Goal: Task Accomplishment & Management: Use online tool/utility

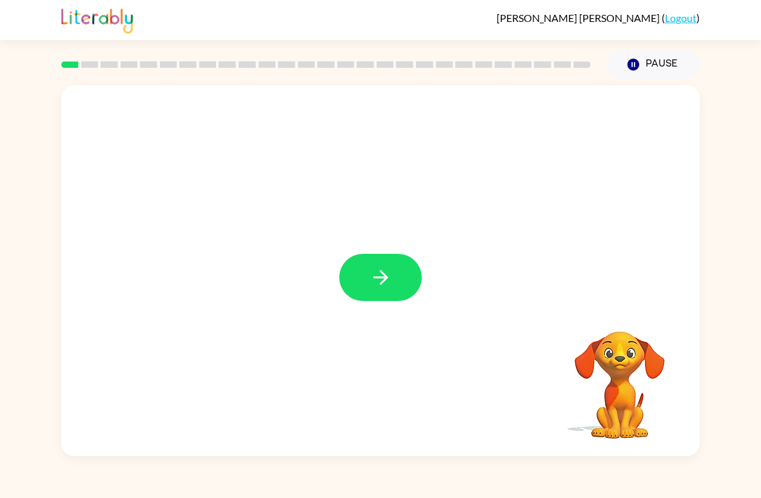
click at [380, 280] on icon "button" at bounding box center [381, 277] width 23 height 23
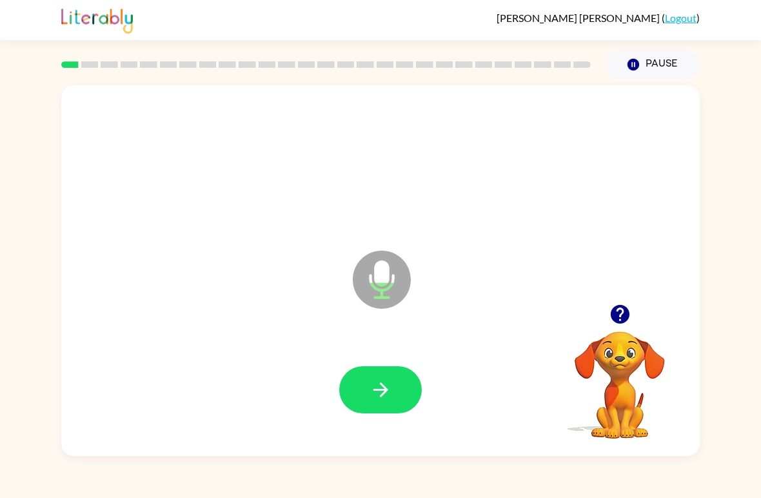
click at [379, 412] on button "button" at bounding box center [380, 389] width 83 height 47
click at [383, 393] on icon "button" at bounding box center [380, 389] width 15 height 15
click at [389, 396] on icon "button" at bounding box center [381, 389] width 23 height 23
click at [390, 404] on button "button" at bounding box center [380, 389] width 83 height 47
click at [381, 369] on button "button" at bounding box center [380, 389] width 83 height 47
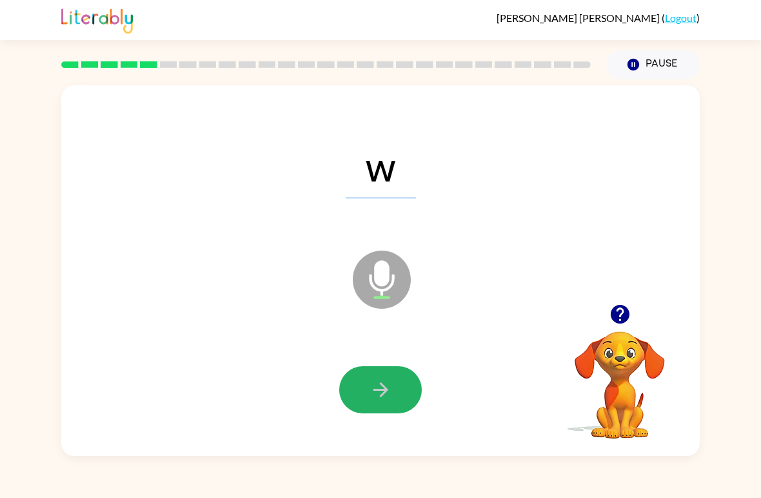
click at [363, 400] on button "button" at bounding box center [380, 389] width 83 height 47
click at [379, 388] on icon "button" at bounding box center [381, 389] width 23 height 23
click at [387, 384] on icon "button" at bounding box center [381, 389] width 23 height 23
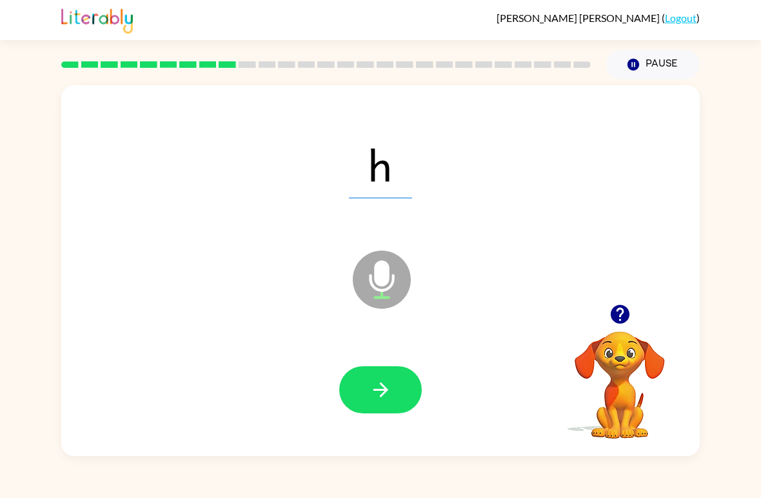
click at [394, 410] on button "button" at bounding box center [380, 389] width 83 height 47
click at [397, 401] on button "button" at bounding box center [380, 389] width 83 height 47
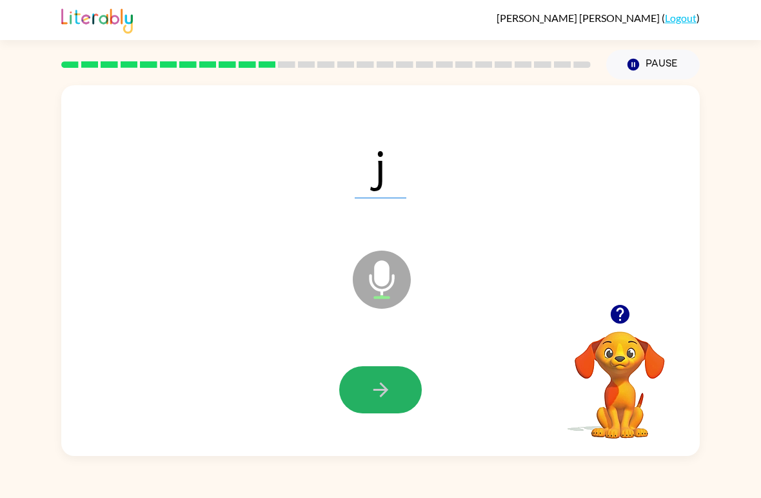
click at [379, 390] on icon "button" at bounding box center [380, 389] width 15 height 15
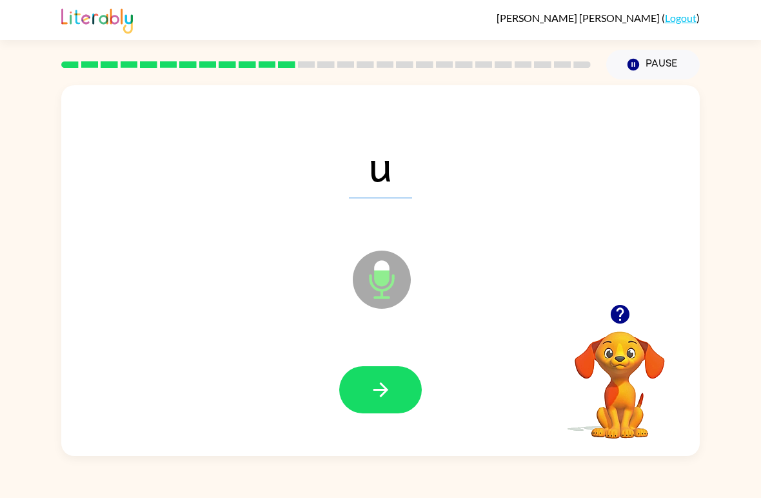
click at [370, 401] on icon "button" at bounding box center [381, 389] width 23 height 23
click at [390, 390] on icon "button" at bounding box center [381, 389] width 23 height 23
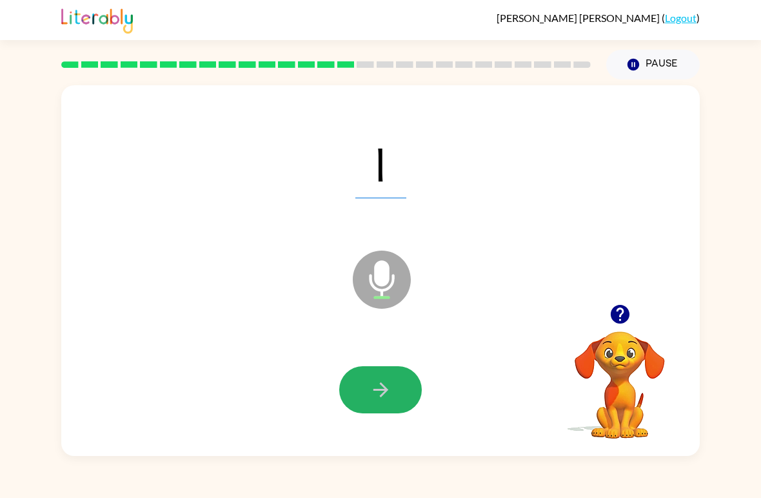
click at [389, 377] on button "button" at bounding box center [380, 389] width 83 height 47
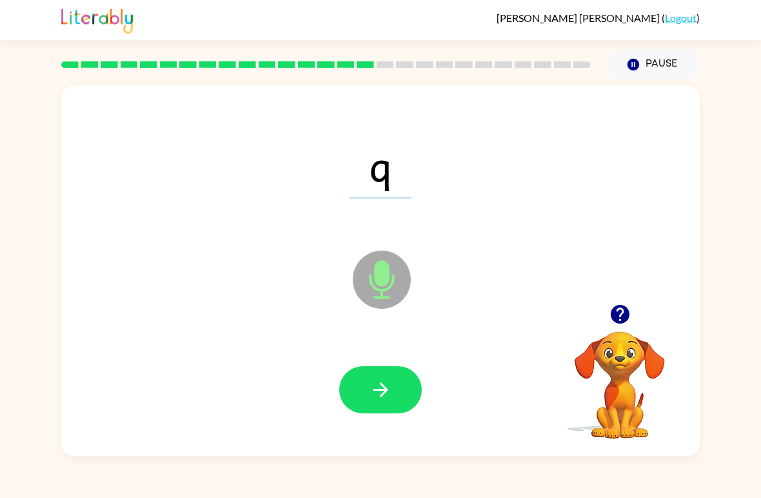
click at [374, 401] on icon "button" at bounding box center [381, 389] width 23 height 23
click at [381, 381] on icon "button" at bounding box center [381, 389] width 23 height 23
click at [395, 388] on button "button" at bounding box center [380, 389] width 83 height 47
click at [357, 397] on button "button" at bounding box center [380, 389] width 83 height 47
click at [391, 384] on icon "button" at bounding box center [381, 389] width 23 height 23
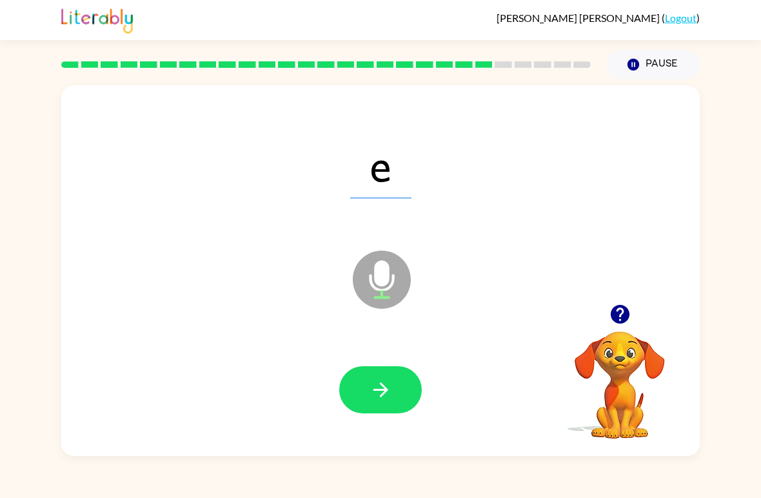
click at [379, 385] on icon "button" at bounding box center [381, 389] width 23 height 23
click at [395, 394] on button "button" at bounding box center [380, 389] width 83 height 47
click at [406, 404] on button "button" at bounding box center [380, 389] width 83 height 47
click at [404, 395] on button "button" at bounding box center [380, 389] width 83 height 47
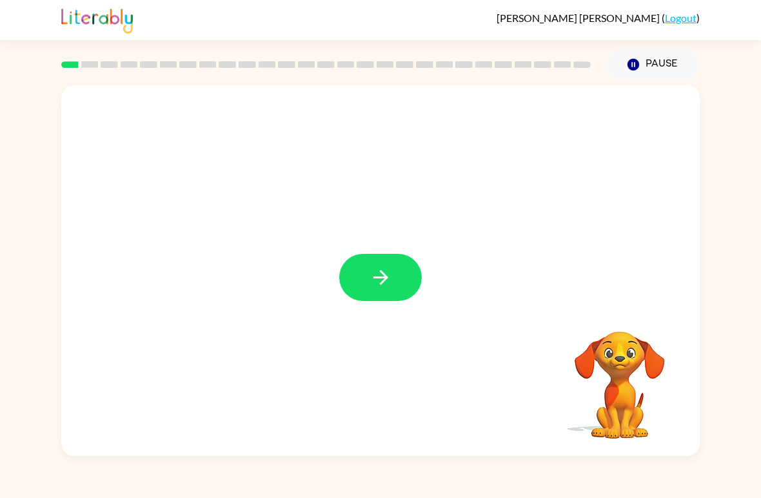
click at [378, 260] on button "button" at bounding box center [380, 277] width 83 height 47
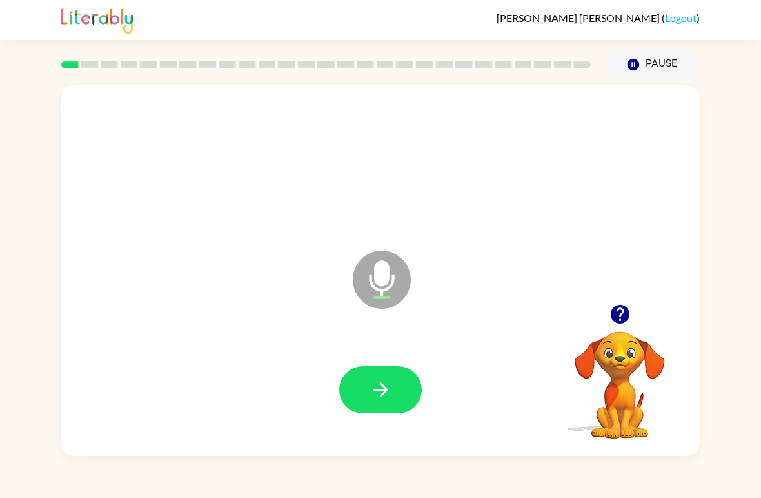
click at [379, 387] on icon "button" at bounding box center [381, 389] width 23 height 23
click at [395, 398] on button "button" at bounding box center [380, 389] width 83 height 47
click at [398, 392] on button "button" at bounding box center [380, 389] width 83 height 47
click at [394, 389] on button "button" at bounding box center [380, 389] width 83 height 47
click at [398, 390] on button "button" at bounding box center [380, 389] width 83 height 47
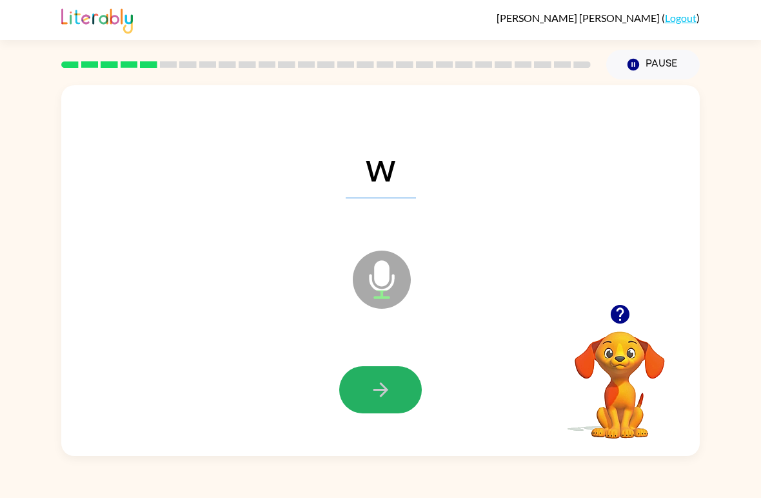
click at [398, 381] on button "button" at bounding box center [380, 389] width 83 height 47
click at [393, 390] on button "button" at bounding box center [380, 389] width 83 height 47
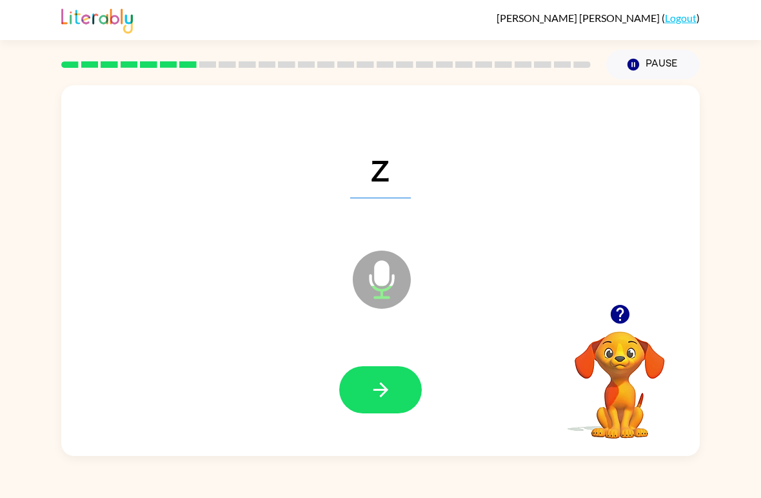
click at [401, 374] on button "button" at bounding box center [380, 389] width 83 height 47
click at [390, 385] on icon "button" at bounding box center [381, 389] width 23 height 23
click at [388, 384] on icon "button" at bounding box center [381, 389] width 23 height 23
click at [393, 392] on button "button" at bounding box center [380, 389] width 83 height 47
click at [394, 376] on button "button" at bounding box center [380, 389] width 83 height 47
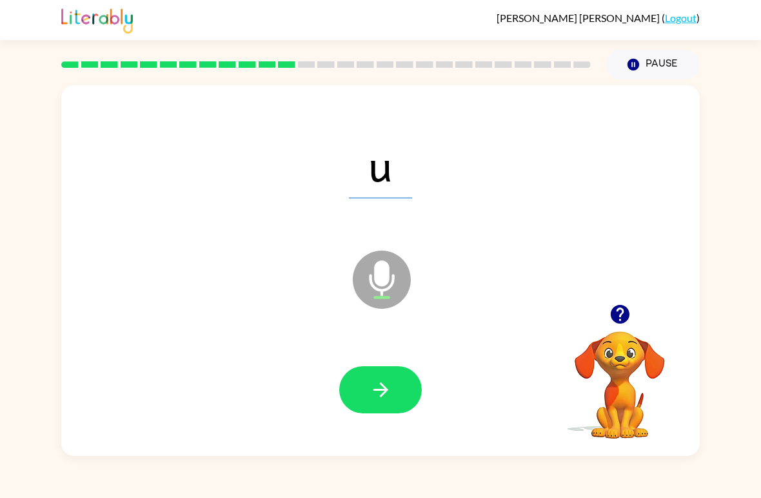
click at [403, 386] on button "button" at bounding box center [380, 389] width 83 height 47
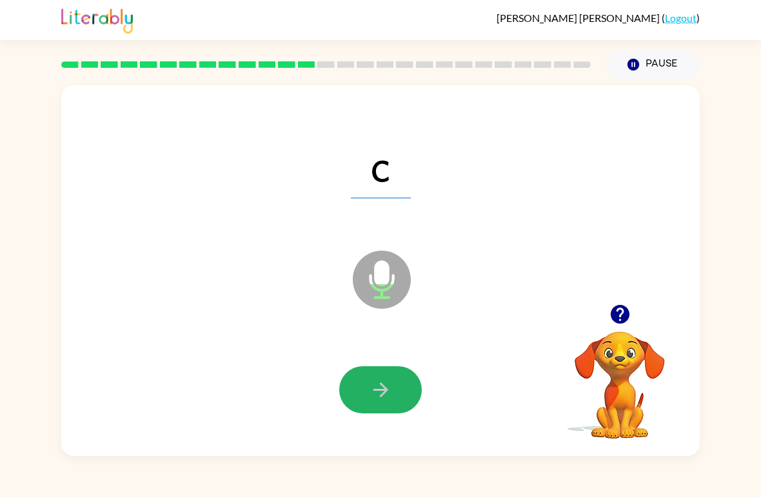
click at [381, 391] on icon "button" at bounding box center [380, 389] width 15 height 15
click at [388, 387] on icon "button" at bounding box center [381, 389] width 23 height 23
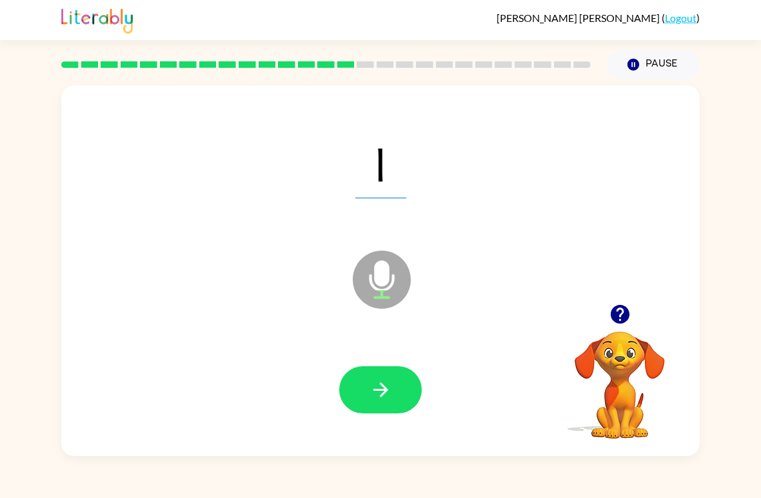
click at [393, 389] on button "button" at bounding box center [380, 389] width 83 height 47
click at [388, 376] on button "button" at bounding box center [380, 389] width 83 height 47
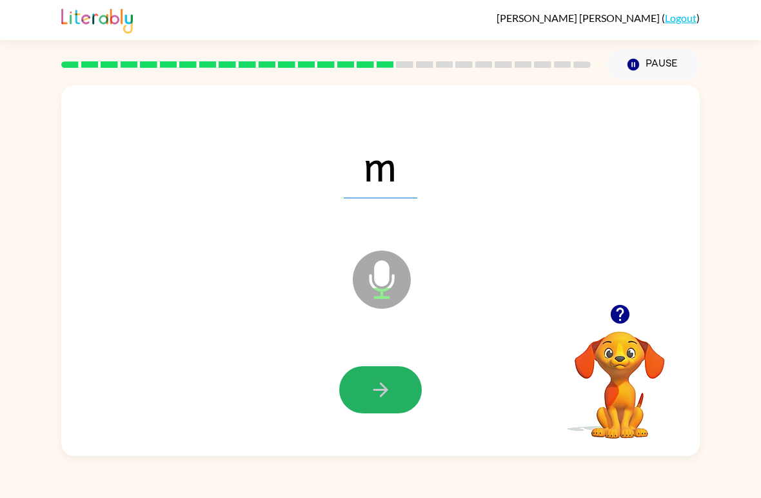
click at [398, 377] on button "button" at bounding box center [380, 389] width 83 height 47
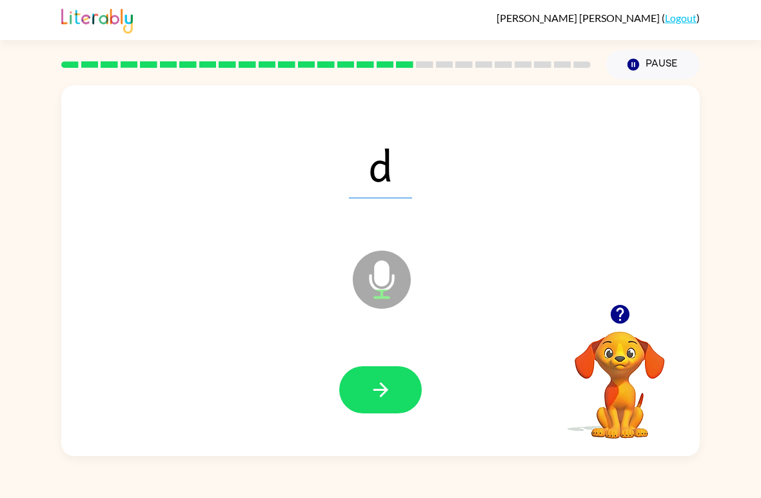
click at [396, 376] on button "button" at bounding box center [380, 389] width 83 height 47
click at [390, 388] on icon "button" at bounding box center [381, 389] width 23 height 23
click at [384, 382] on icon "button" at bounding box center [381, 389] width 23 height 23
click at [383, 386] on icon "button" at bounding box center [380, 389] width 15 height 15
click at [389, 377] on button "button" at bounding box center [380, 389] width 83 height 47
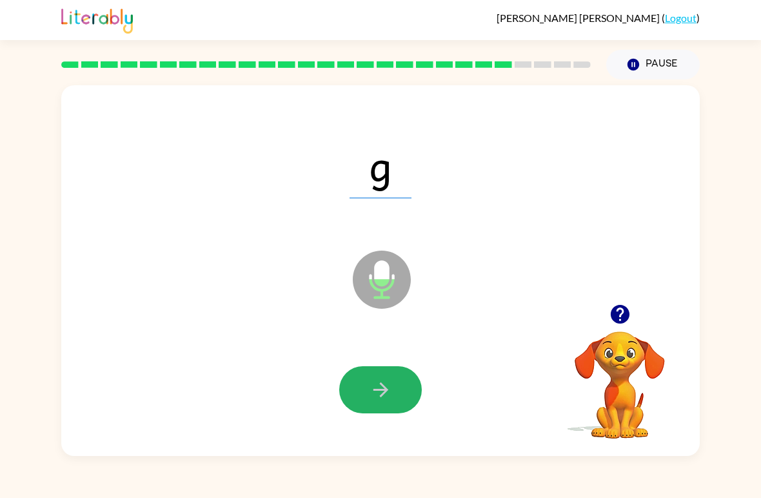
click at [401, 372] on button "button" at bounding box center [380, 389] width 83 height 47
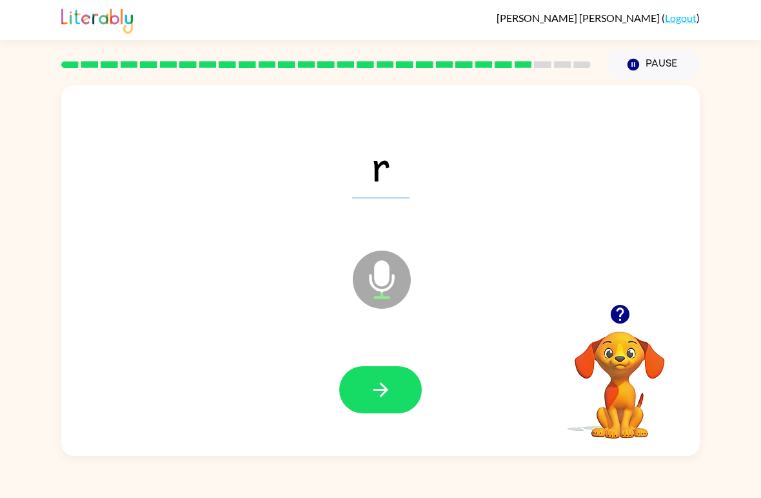
click at [383, 389] on icon "button" at bounding box center [381, 389] width 23 height 23
click at [401, 381] on button "button" at bounding box center [380, 389] width 83 height 47
click at [390, 389] on icon "button" at bounding box center [381, 389] width 23 height 23
